Goal: Task Accomplishment & Management: Use online tool/utility

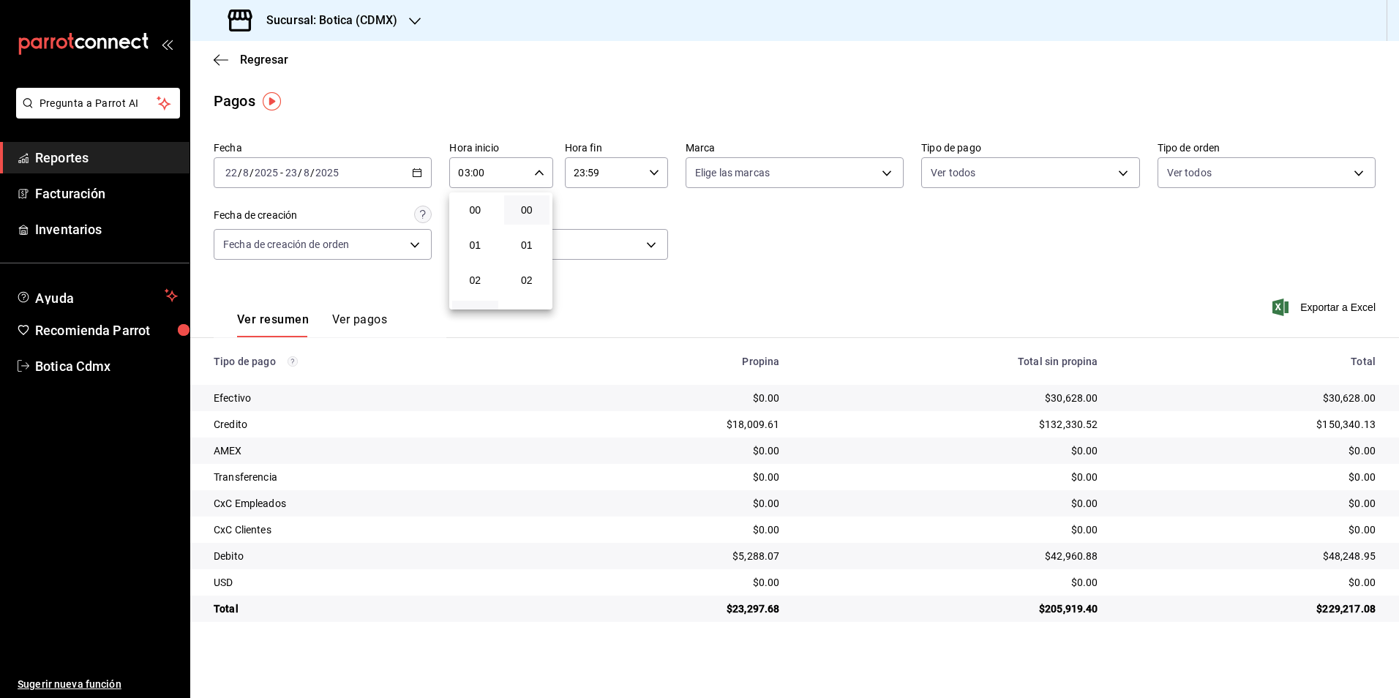
scroll to position [73, 0]
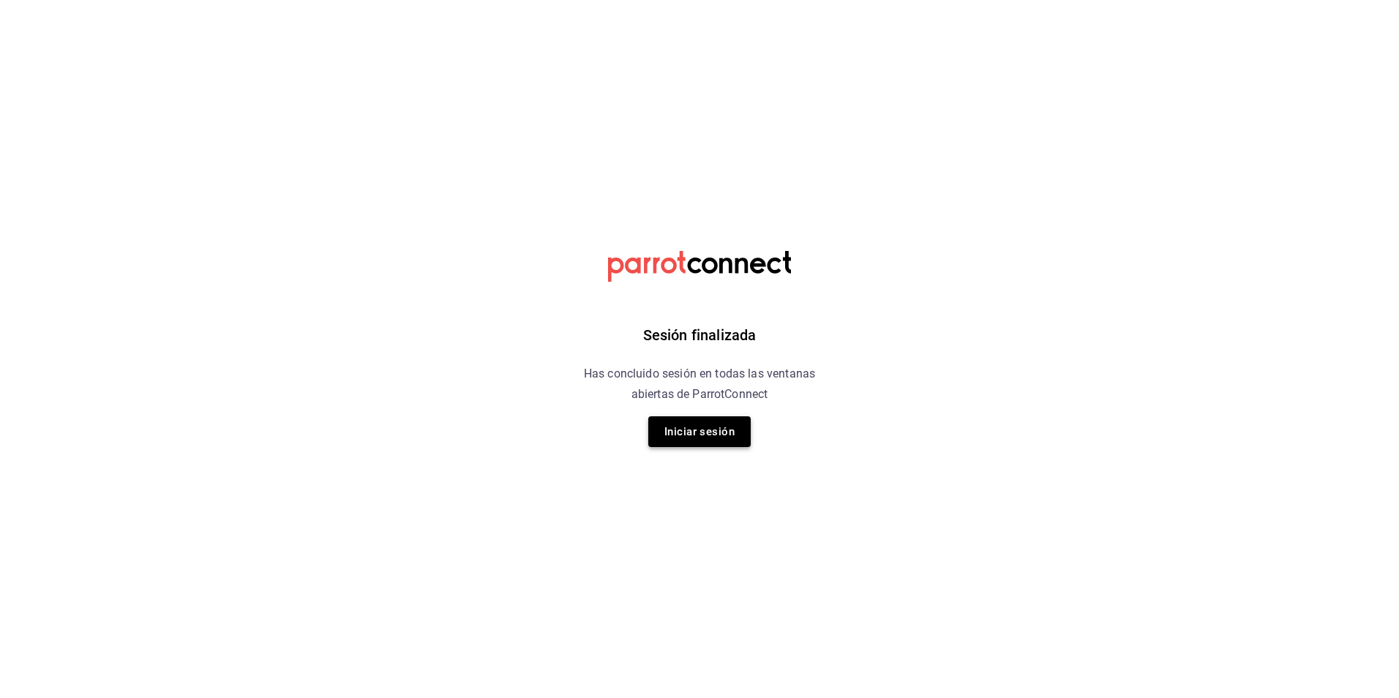
click at [692, 433] on button "Iniciar sesión" at bounding box center [699, 431] width 102 height 31
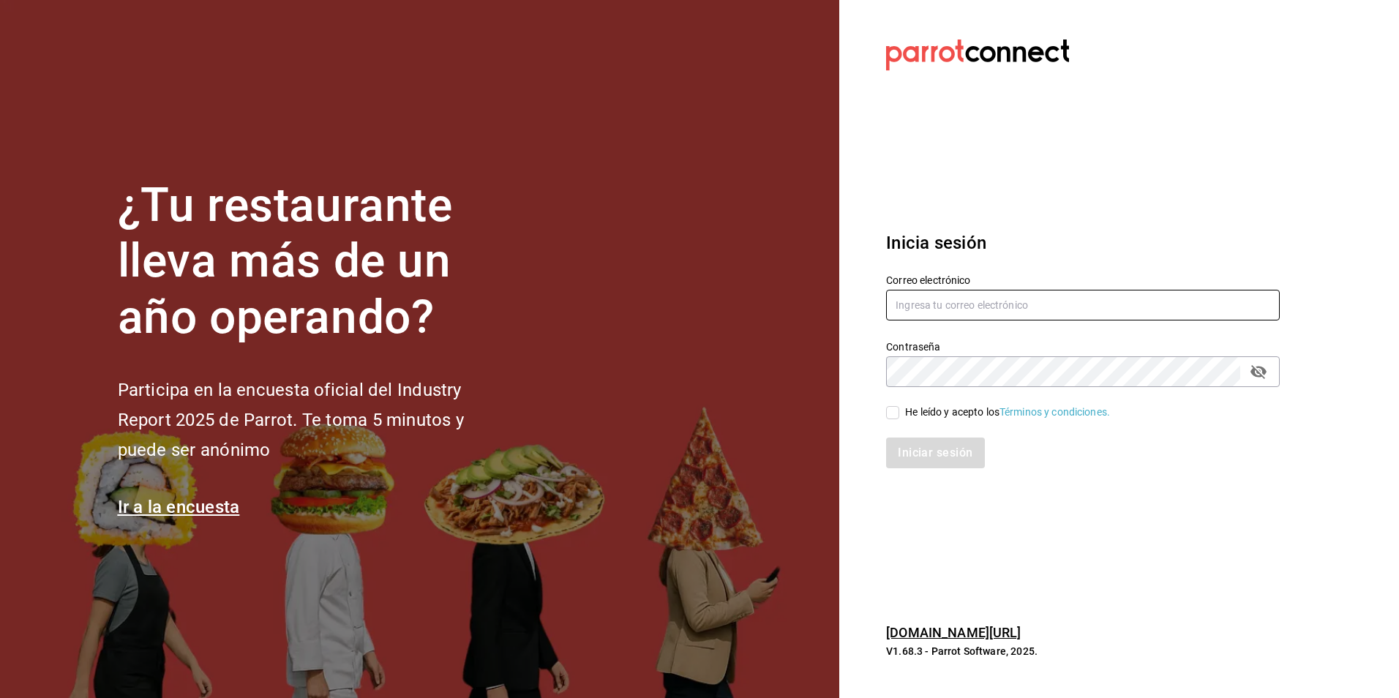
type input "botica@grupocosteno.com"
drag, startPoint x: 891, startPoint y: 413, endPoint x: 907, endPoint y: 433, distance: 26.1
click at [891, 414] on input "He leído y acepto los Términos y condiciones." at bounding box center [892, 412] width 13 height 13
checkbox input "true"
click at [921, 451] on button "Iniciar sesión" at bounding box center [936, 453] width 100 height 31
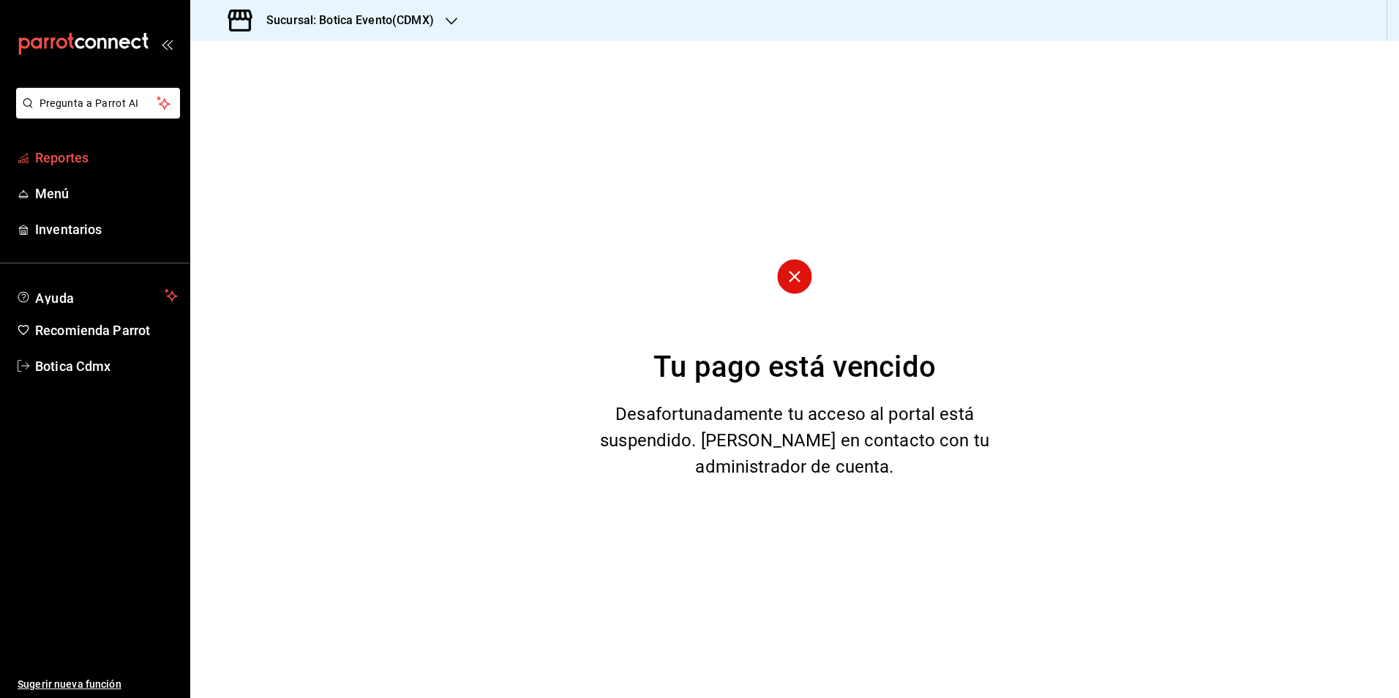
click at [45, 160] on span "Reportes" at bounding box center [106, 158] width 143 height 20
click at [80, 162] on span "Reportes" at bounding box center [106, 158] width 143 height 20
click at [456, 21] on icon "button" at bounding box center [452, 21] width 12 height 12
click at [278, 95] on div "Botica (CDMX)" at bounding box center [300, 96] width 196 height 15
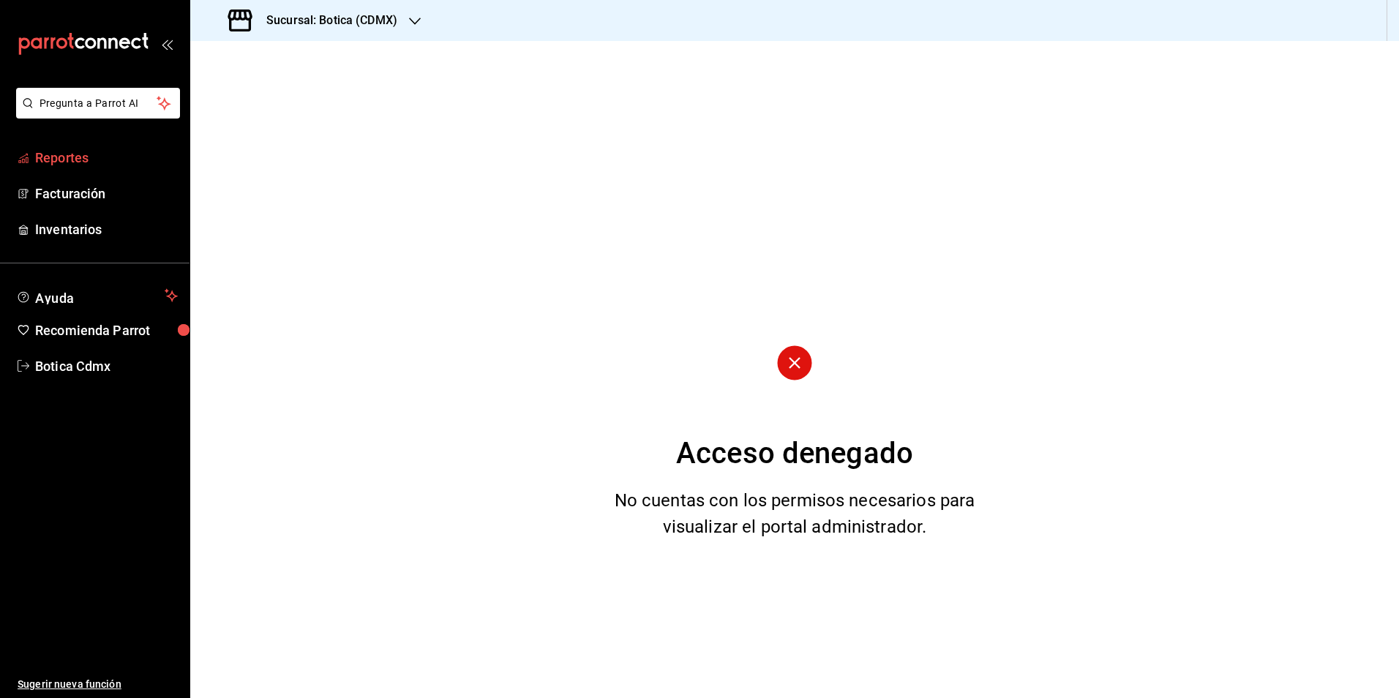
click at [47, 162] on span "Reportes" at bounding box center [106, 158] width 143 height 20
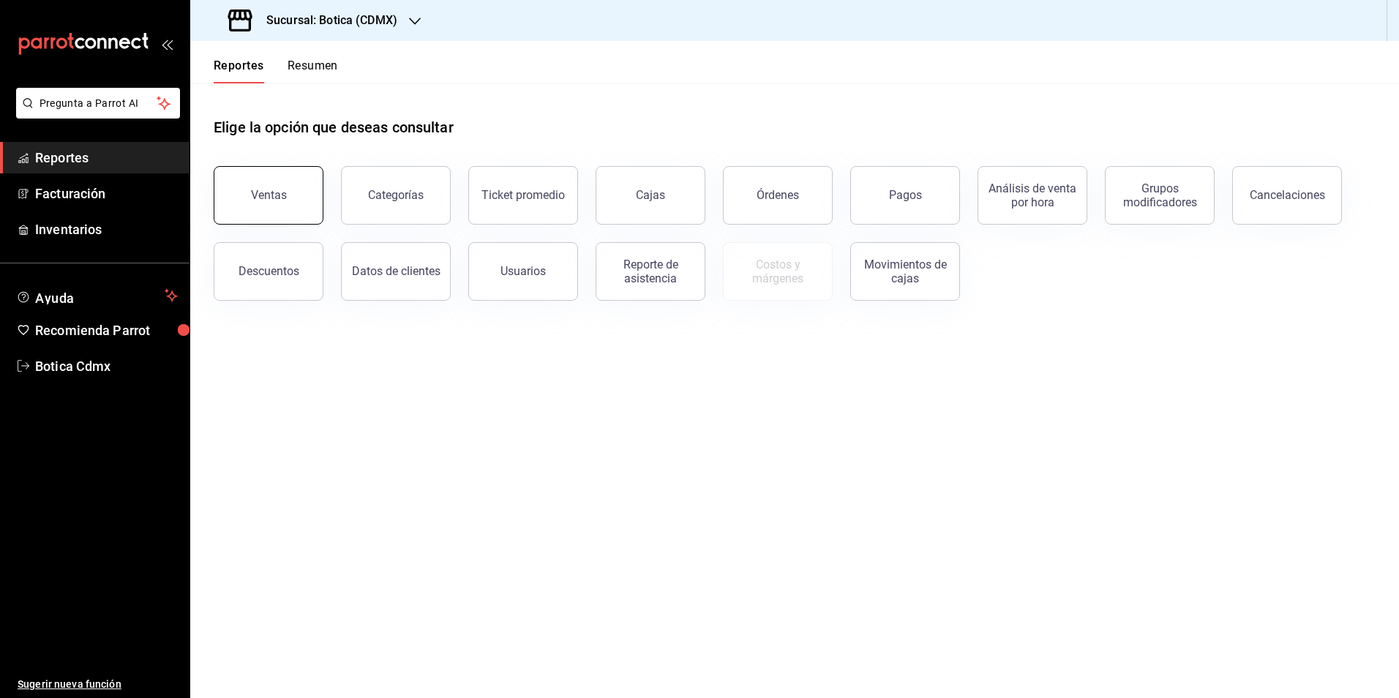
click at [277, 189] on div "Ventas" at bounding box center [269, 195] width 36 height 14
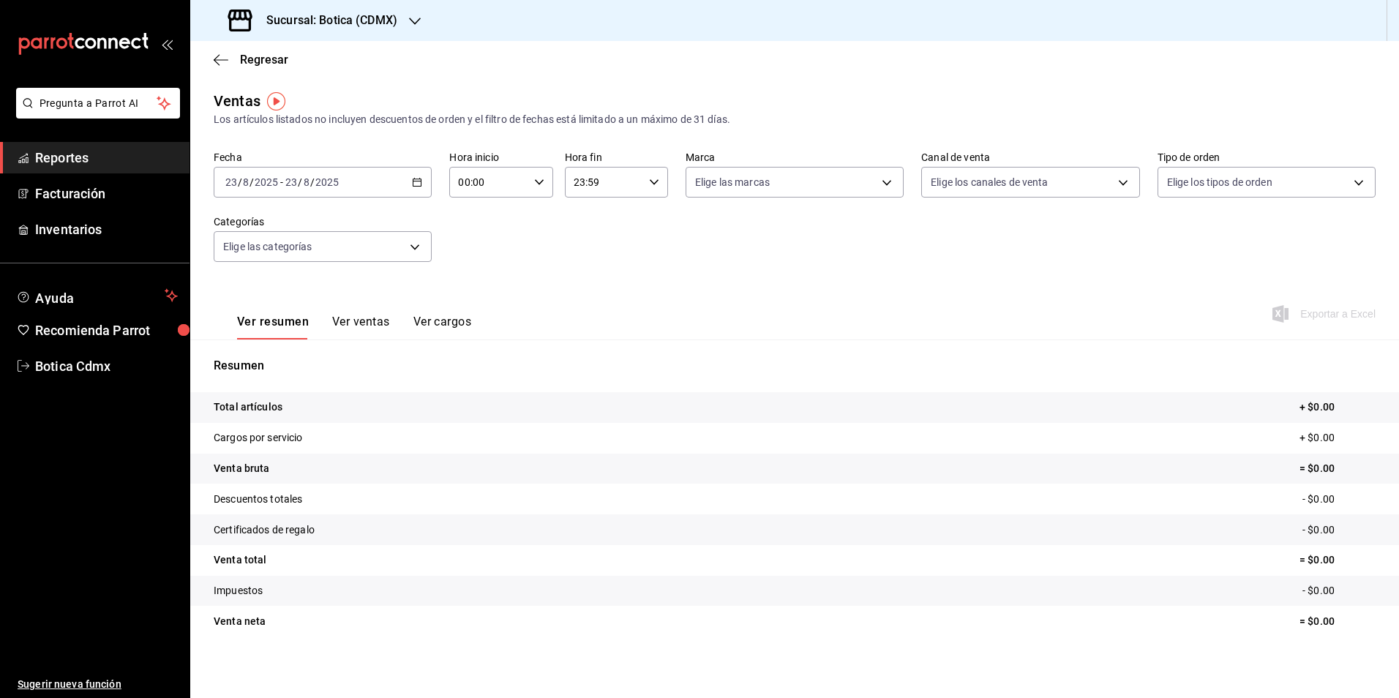
click at [412, 180] on icon "button" at bounding box center [417, 182] width 10 height 10
click at [242, 353] on span "Rango de fechas" at bounding box center [282, 358] width 113 height 15
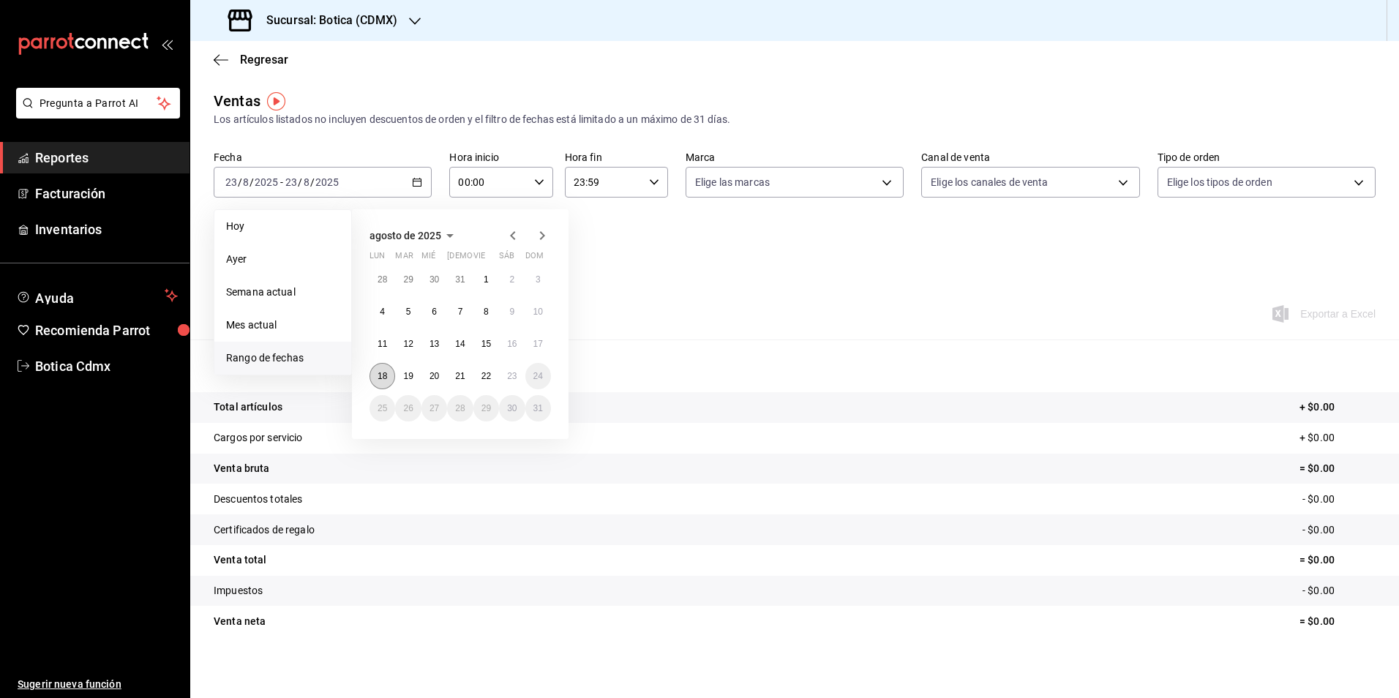
click at [378, 370] on button "18" at bounding box center [383, 376] width 26 height 26
click at [490, 374] on abbr "22" at bounding box center [487, 376] width 10 height 10
